Goal: Check status

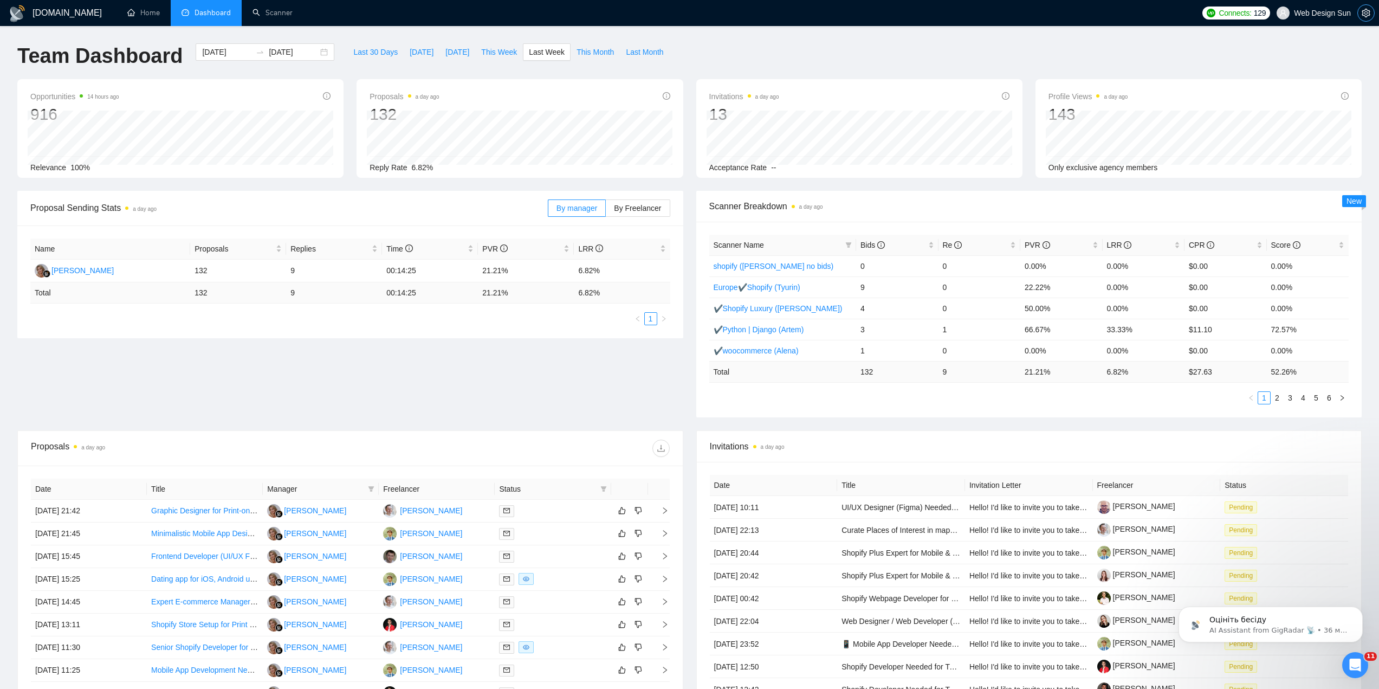
click at [1362, 16] on icon "setting" at bounding box center [1366, 13] width 9 height 9
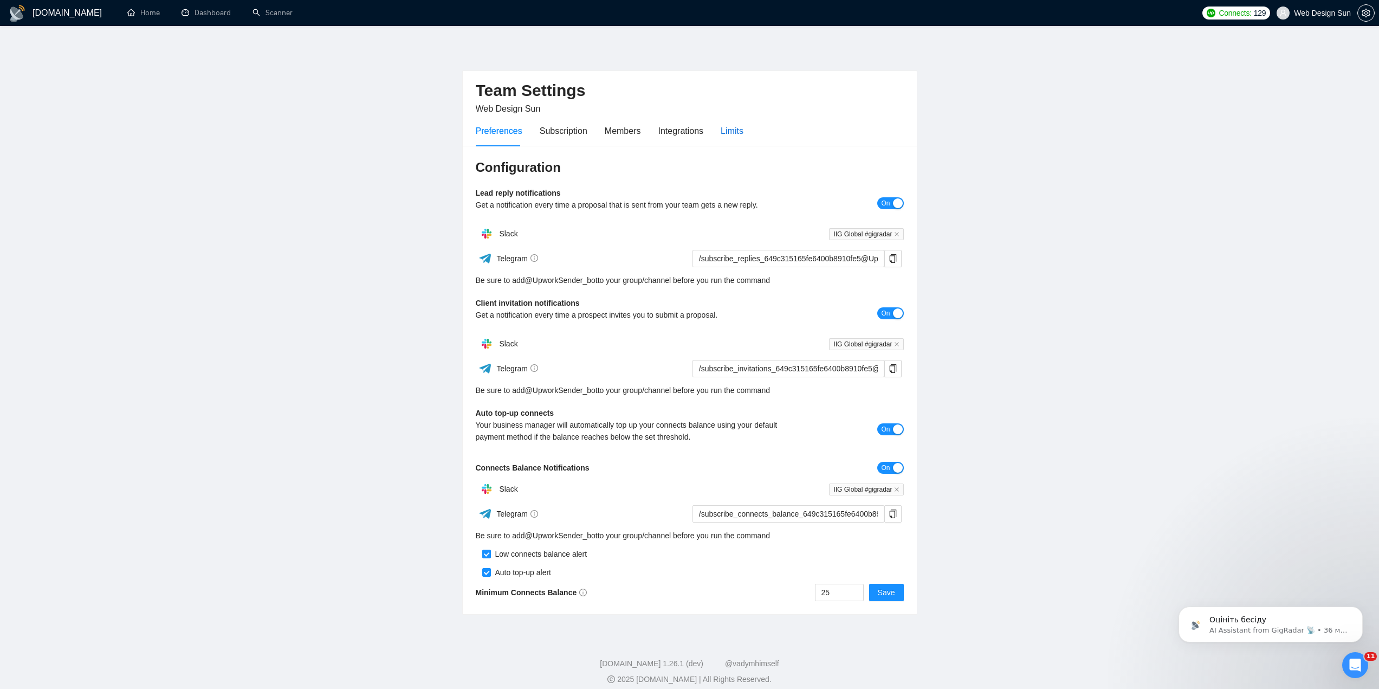
click at [721, 131] on div "Limits" at bounding box center [732, 131] width 23 height 14
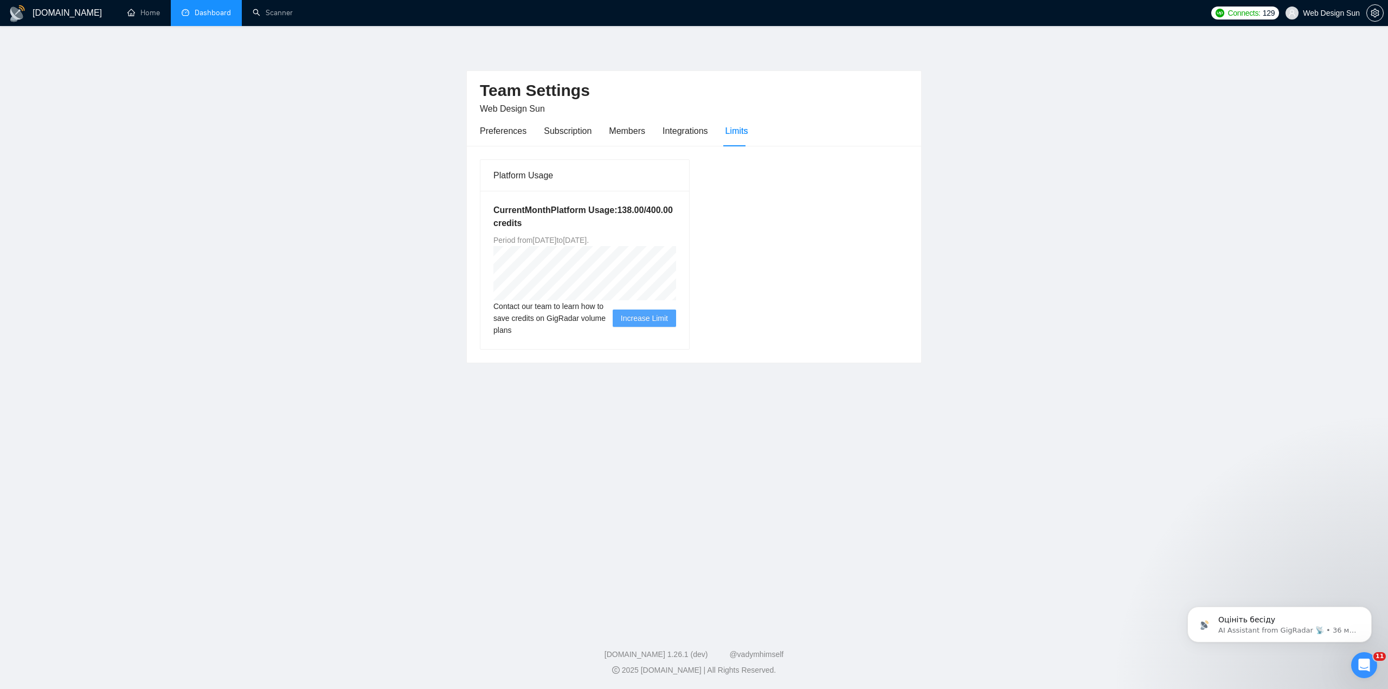
click at [190, 14] on link "Dashboard" at bounding box center [206, 12] width 49 height 9
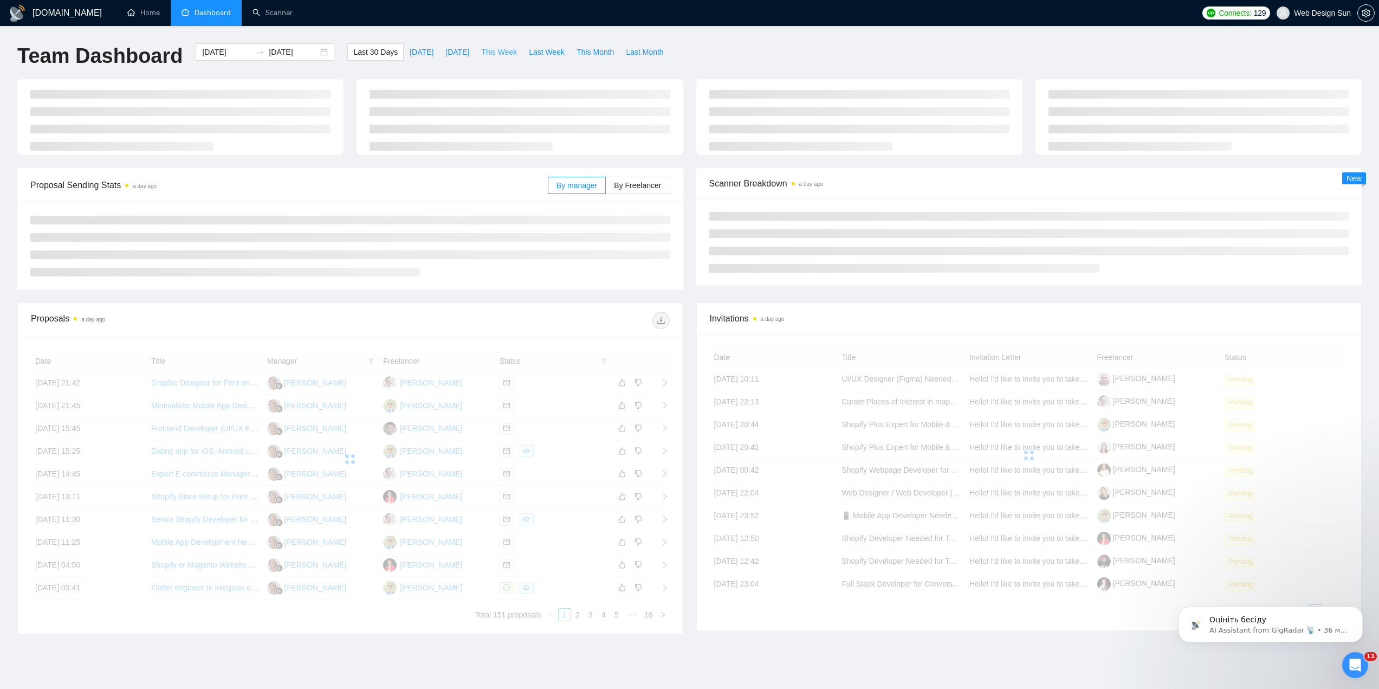
click at [498, 51] on span "This Week" at bounding box center [499, 52] width 36 height 12
type input "[DATE]"
